Goal: Information Seeking & Learning: Find specific fact

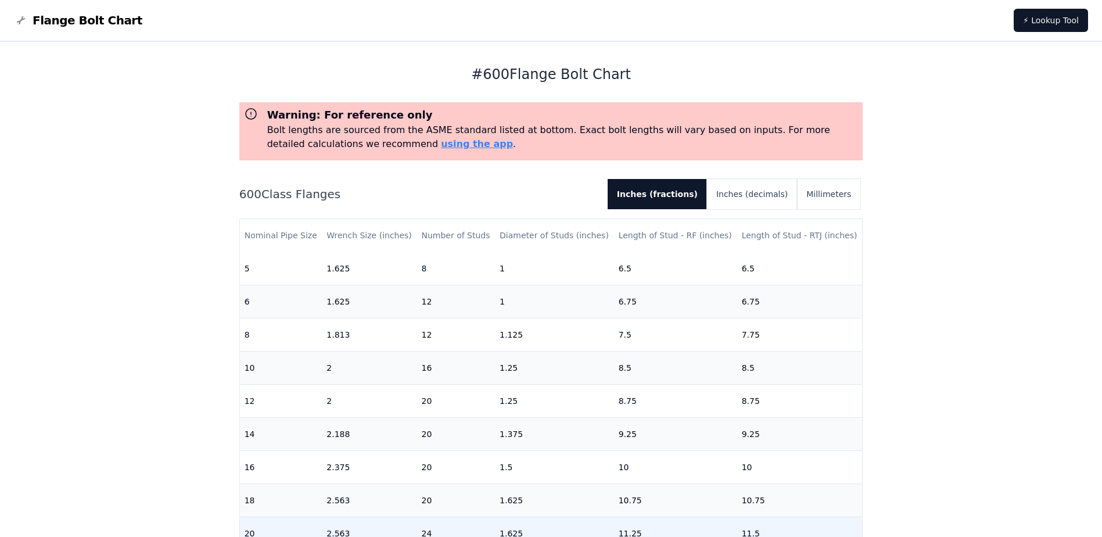
scroll to position [362, 0]
